Goal: Use online tool/utility: Utilize a website feature to perform a specific function

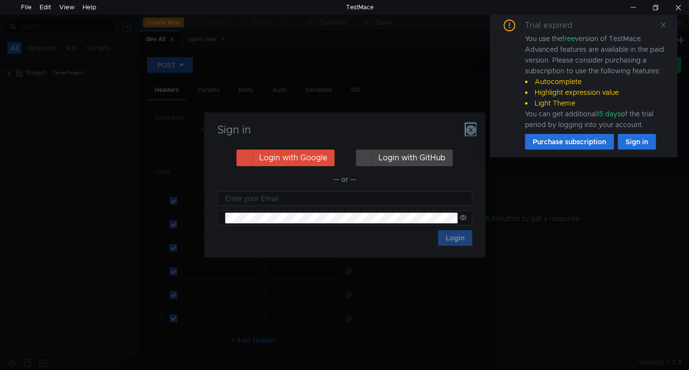
click at [473, 130] on icon "button" at bounding box center [471, 130] width 10 height 10
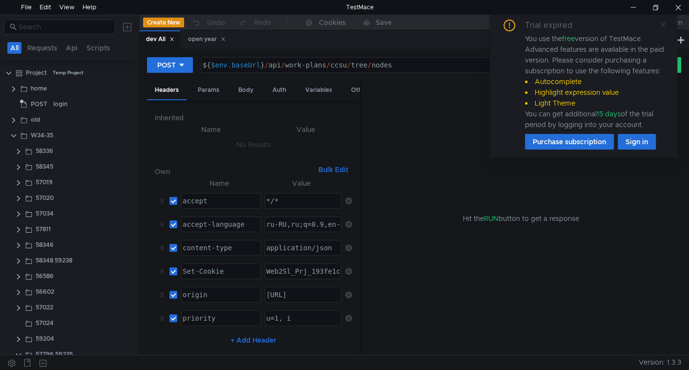
click at [665, 25] on icon at bounding box center [663, 24] width 7 height 7
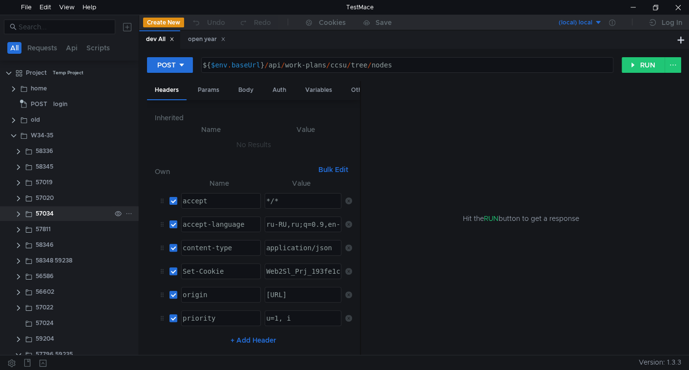
scroll to position [136, 0]
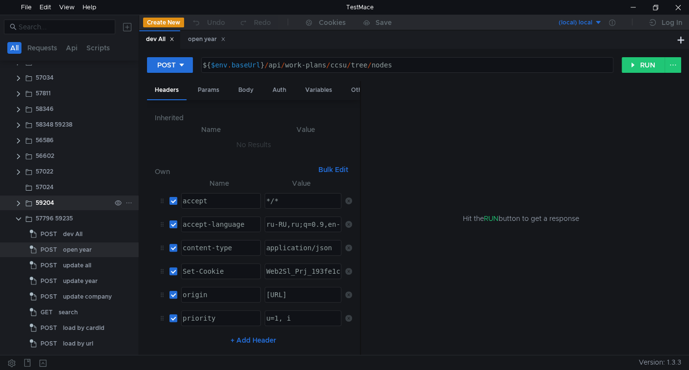
click at [18, 201] on clr-icon at bounding box center [19, 203] width 8 height 8
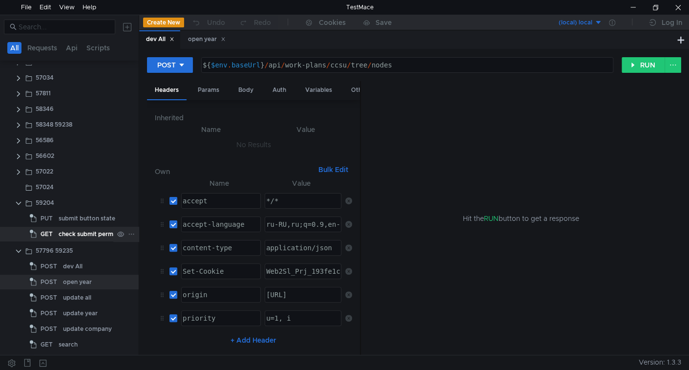
click at [78, 232] on div "check submit permission" at bounding box center [94, 234] width 71 height 15
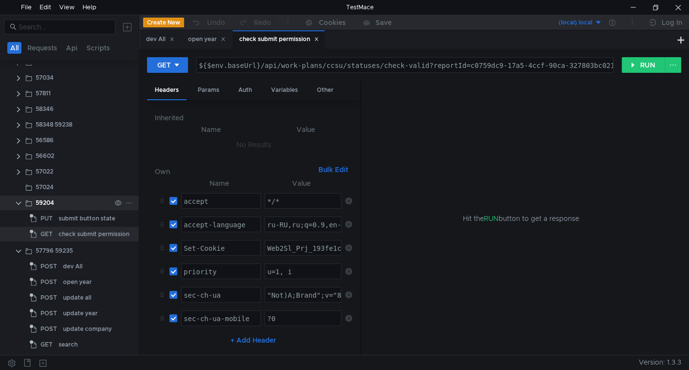
click at [20, 201] on clr-icon at bounding box center [19, 203] width 8 height 8
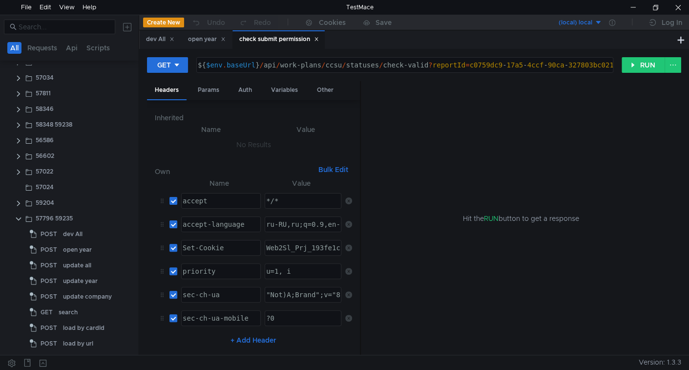
click at [319, 40] on icon at bounding box center [316, 39] width 5 height 5
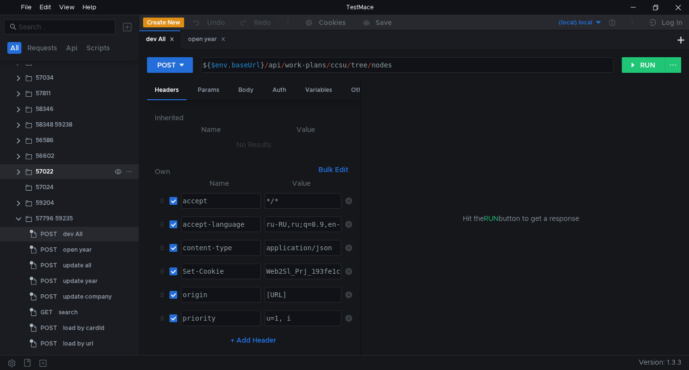
click at [19, 173] on clr-icon at bounding box center [19, 172] width 8 height 8
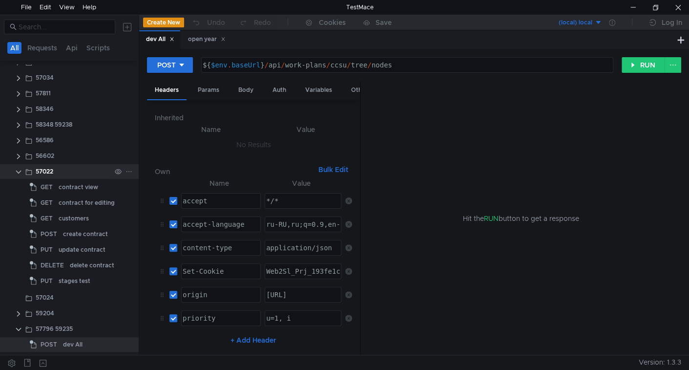
click at [19, 173] on clr-icon at bounding box center [19, 172] width 8 height 8
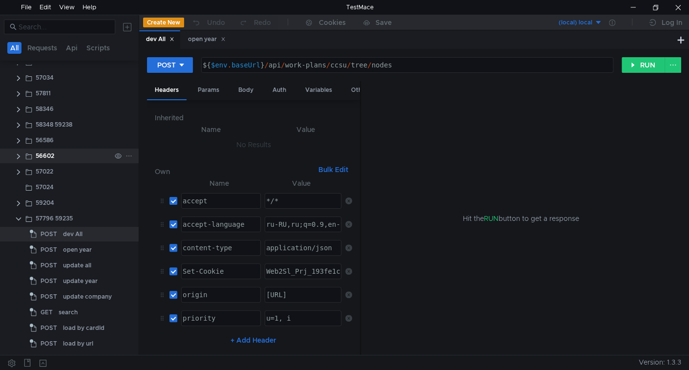
click at [18, 158] on clr-icon at bounding box center [19, 156] width 8 height 8
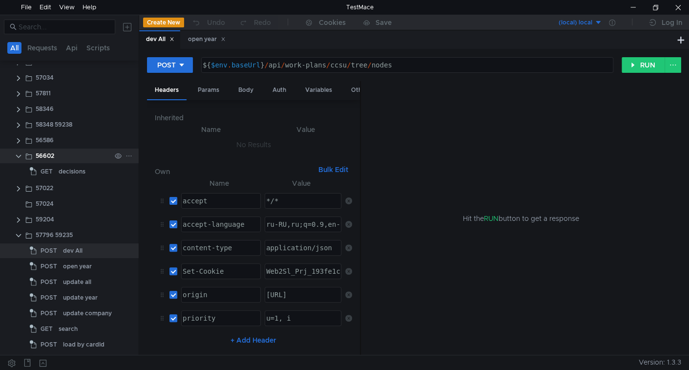
click at [17, 154] on clr-icon at bounding box center [19, 156] width 8 height 8
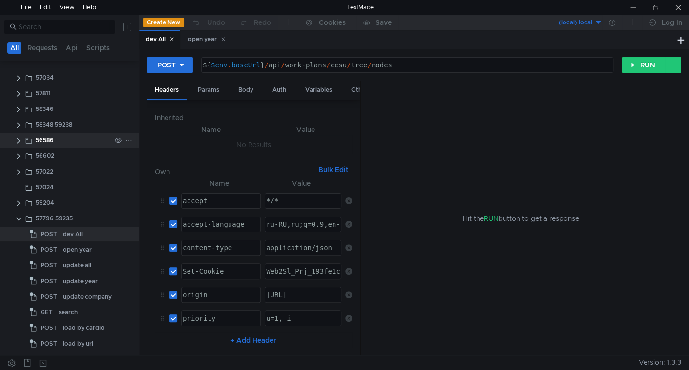
click at [17, 141] on clr-icon at bounding box center [19, 141] width 8 height 8
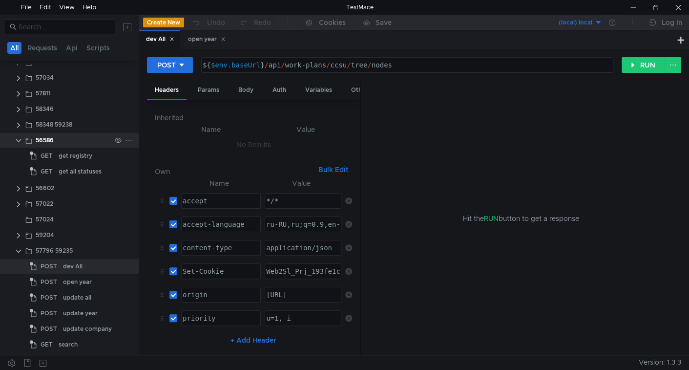
click at [17, 141] on clr-icon at bounding box center [19, 141] width 8 height 8
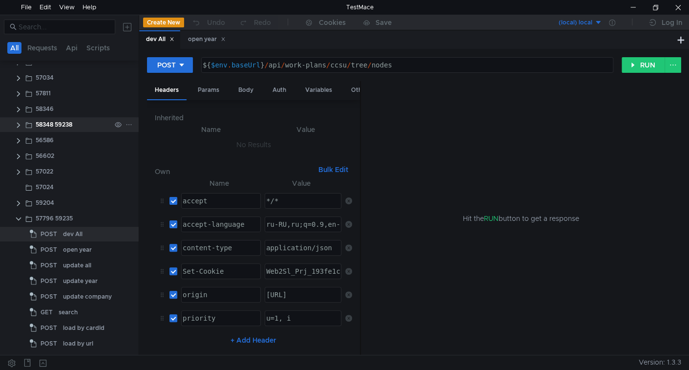
click at [18, 125] on clr-icon at bounding box center [19, 125] width 8 height 8
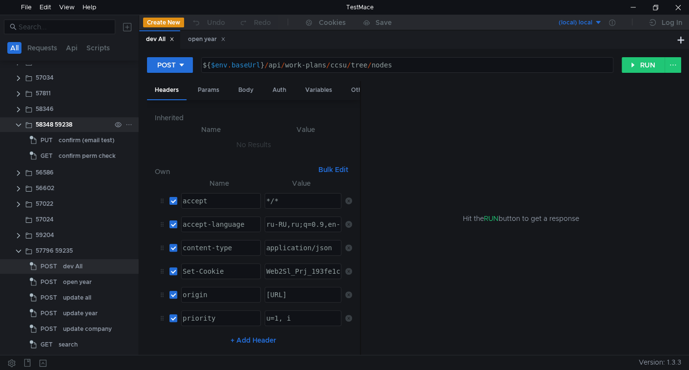
click at [19, 124] on clr-icon at bounding box center [19, 125] width 8 height 8
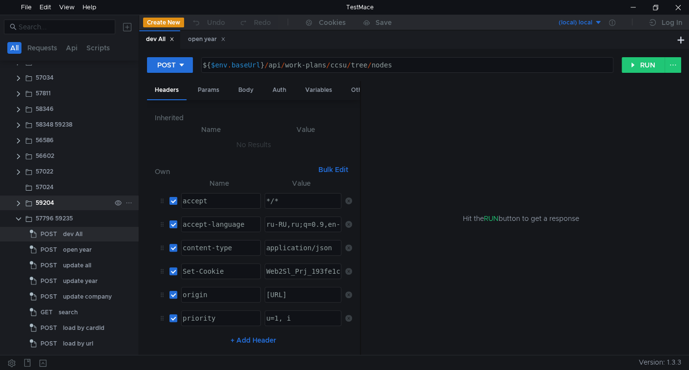
click at [19, 209] on app-app-tree-node-expander at bounding box center [19, 202] width 8 height 15
click at [17, 202] on clr-icon at bounding box center [19, 203] width 8 height 8
click at [20, 205] on clr-icon at bounding box center [19, 203] width 8 height 8
click at [18, 137] on clr-icon at bounding box center [19, 141] width 8 height 8
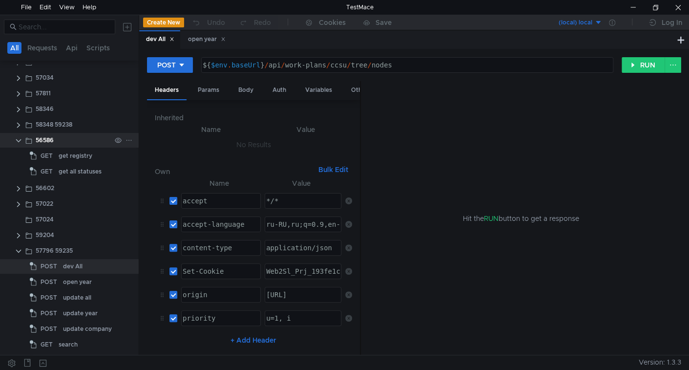
click at [18, 137] on clr-icon at bounding box center [19, 141] width 8 height 8
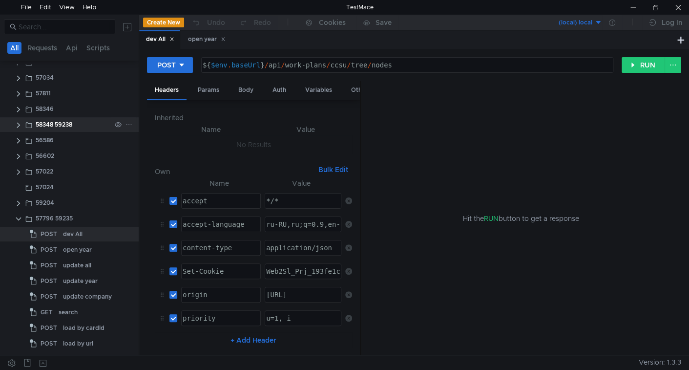
click at [19, 126] on clr-icon at bounding box center [19, 125] width 8 height 8
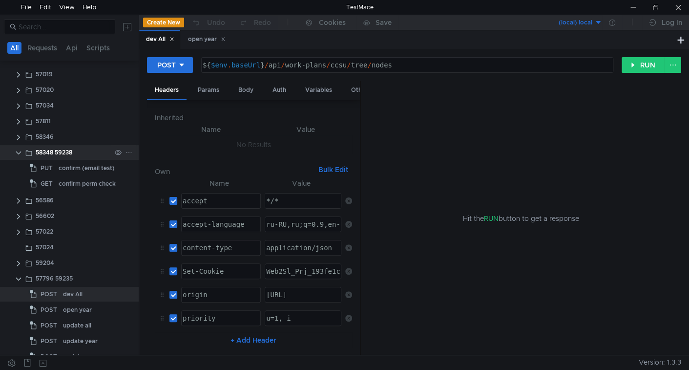
scroll to position [104, 0]
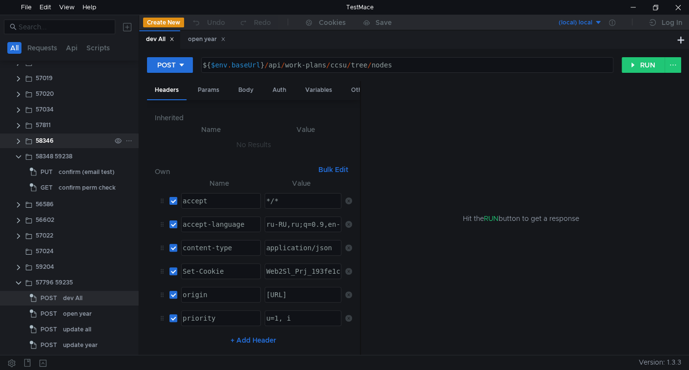
click at [18, 139] on clr-icon at bounding box center [19, 141] width 8 height 8
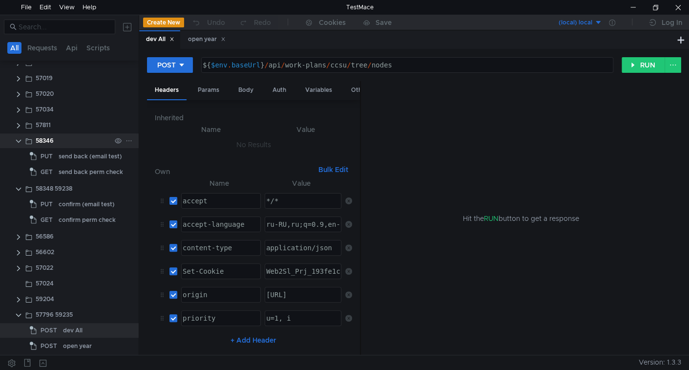
click at [17, 139] on clr-icon at bounding box center [19, 141] width 8 height 8
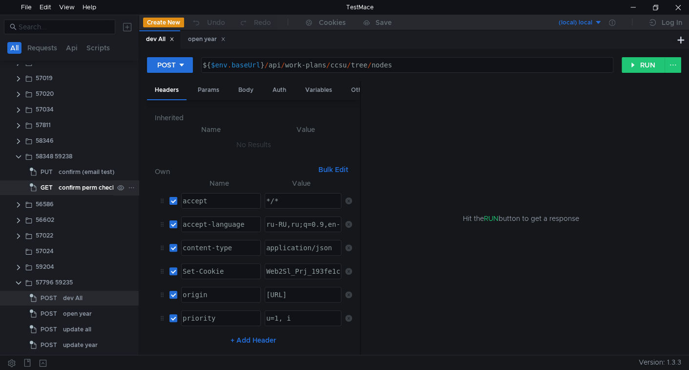
click at [71, 188] on div "confirm perm check" at bounding box center [87, 187] width 57 height 15
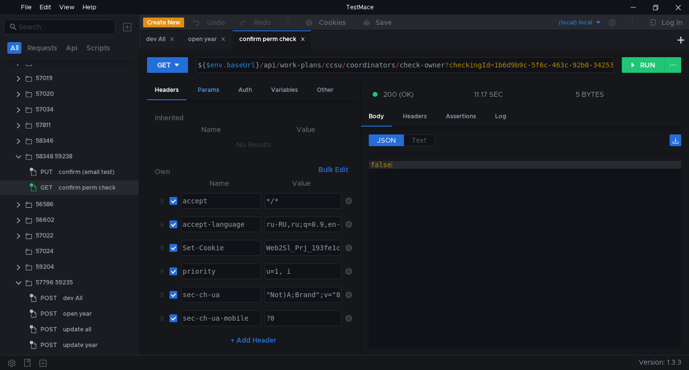
click at [209, 90] on div "Params" at bounding box center [208, 90] width 37 height 18
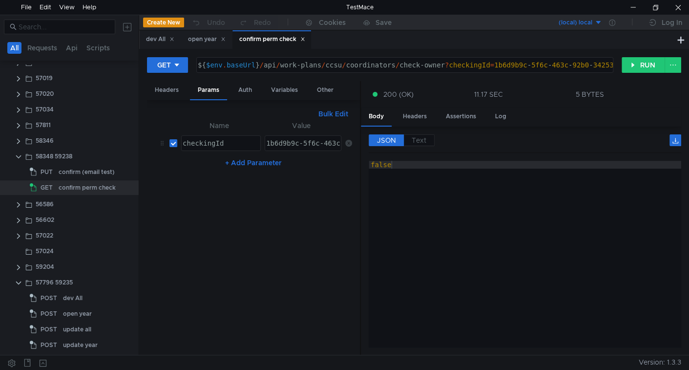
click at [332, 113] on button "Bulk Edit" at bounding box center [334, 114] width 38 height 12
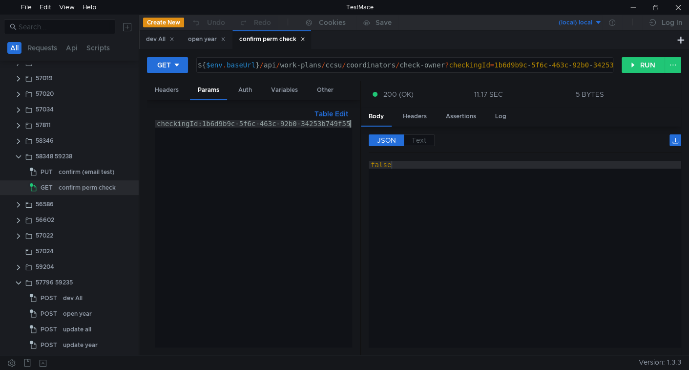
click at [294, 174] on div "checkingId:1b6d9b9c-5f6c-463c-92b0-34253b749f55" at bounding box center [253, 241] width 197 height 243
click at [204, 121] on div "checkingId:1b6d9b9c-5f6c-463c-92b0-34253b749f55" at bounding box center [253, 241] width 197 height 243
paste textarea "35586d7b-c514-4a23-ba17-835b34360c21"
type textarea "checkingId:35586d7b-c514-4a23-ba17-835b34360c21"
click at [305, 40] on icon at bounding box center [302, 39] width 3 height 3
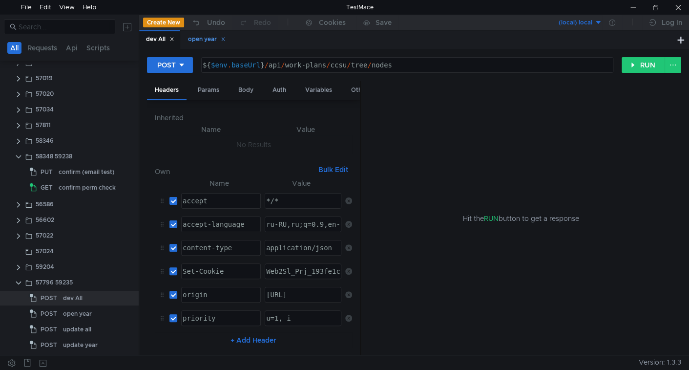
click at [203, 38] on div "open year" at bounding box center [207, 39] width 38 height 10
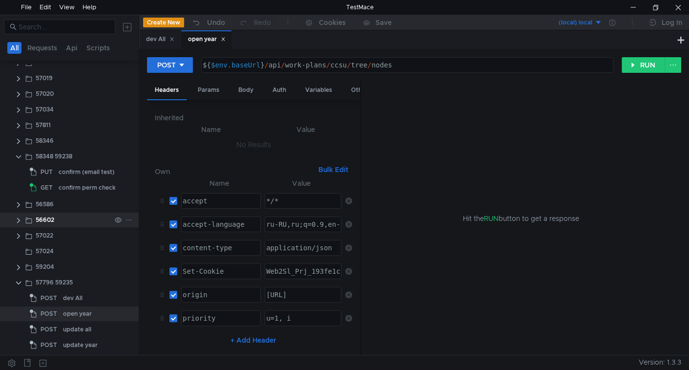
scroll to position [168, 0]
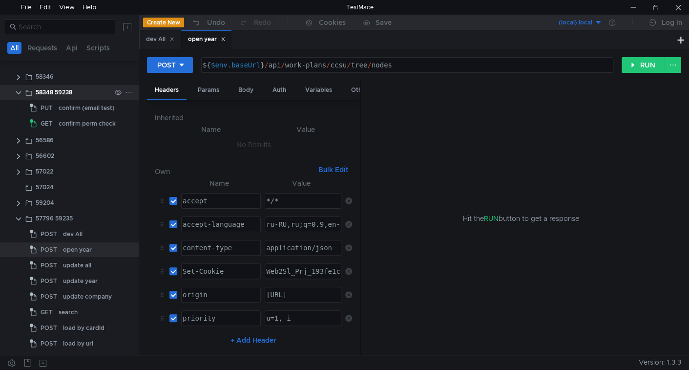
click at [18, 93] on clr-icon at bounding box center [19, 93] width 8 height 8
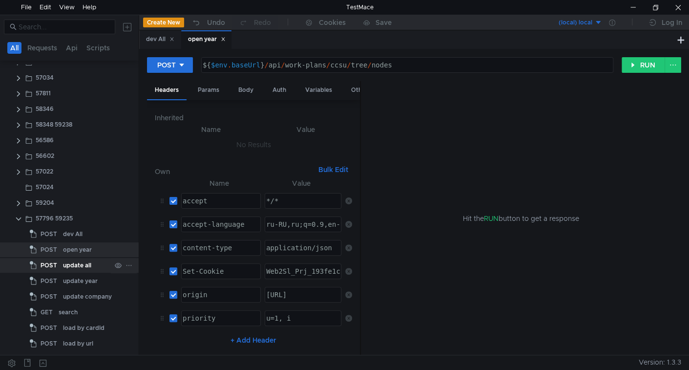
click at [74, 266] on div "update all" at bounding box center [77, 265] width 28 height 15
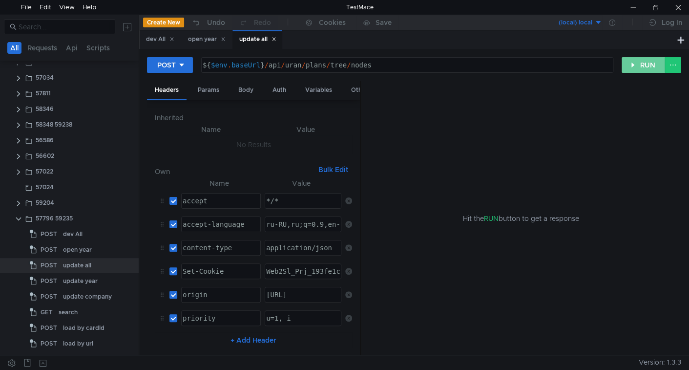
click at [647, 65] on button "RUN" at bounding box center [643, 65] width 43 height 16
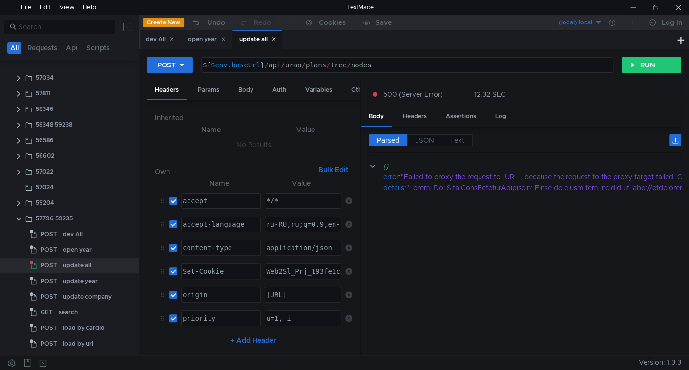
click at [295, 65] on div "${ $env . baseUrl } / api / uran / plans / tree / nodes" at bounding box center [406, 72] width 411 height 23
type textarea "${$env.baseUrl}/api/plans/tree/nodes"
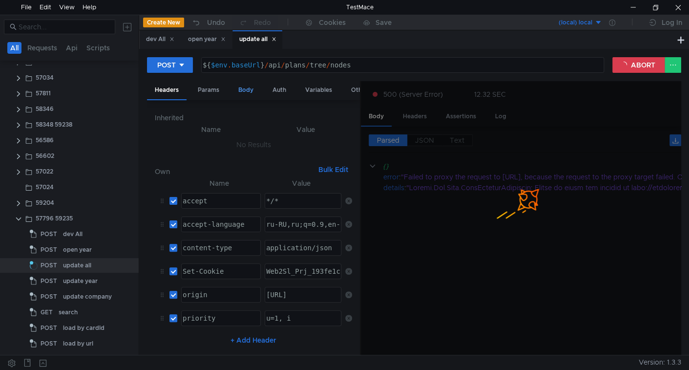
click at [245, 86] on div "Body" at bounding box center [246, 90] width 31 height 18
